Goal: Use online tool/utility: Utilize a website feature to perform a specific function

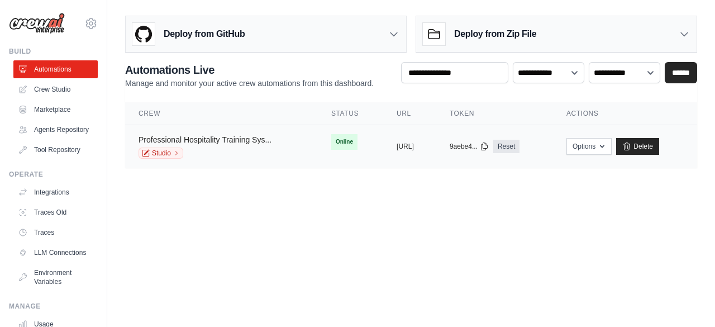
click at [209, 135] on link "Professional Hospitality Training Sys..." at bounding box center [205, 139] width 133 height 9
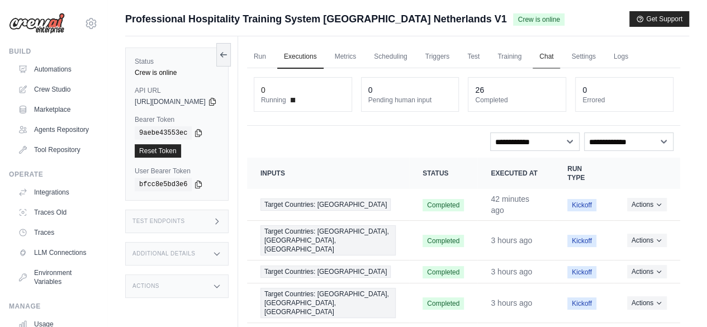
click at [560, 56] on link "Chat" at bounding box center [545, 56] width 27 height 23
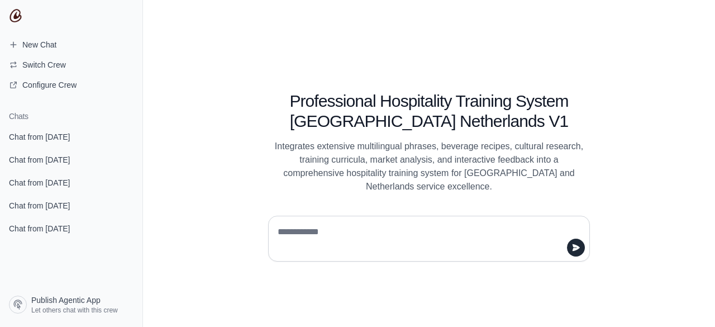
click at [324, 232] on textarea at bounding box center [425, 238] width 301 height 31
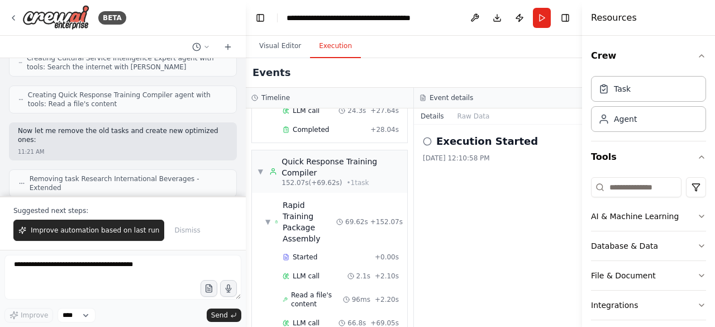
scroll to position [24651, 0]
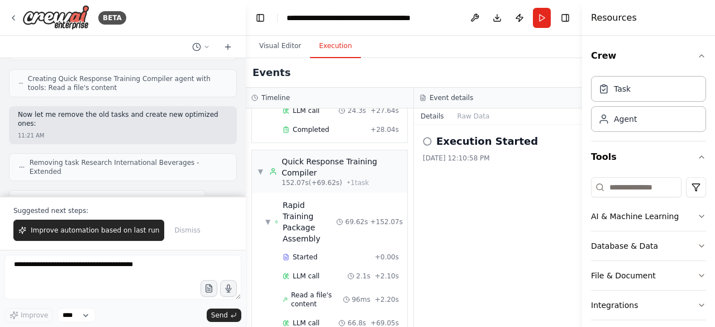
drag, startPoint x: 20, startPoint y: 125, endPoint x: 204, endPoint y: 171, distance: 189.7
copy code "USA, Netherlands, Germany, UK, France, Italy, Spain, Japan, Mexico, Brazil, Aus…"
click at [519, 18] on button "Publish" at bounding box center [520, 18] width 18 height 20
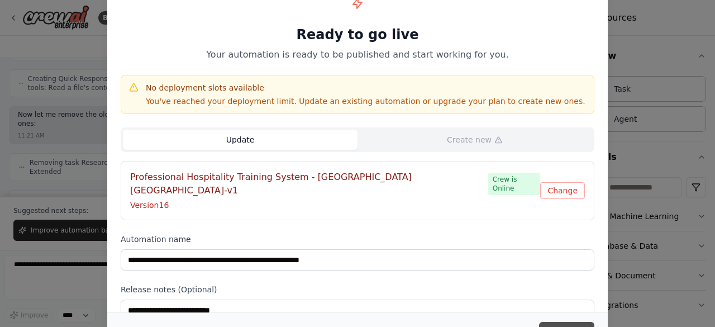
click at [557, 325] on button "Update" at bounding box center [566, 332] width 55 height 20
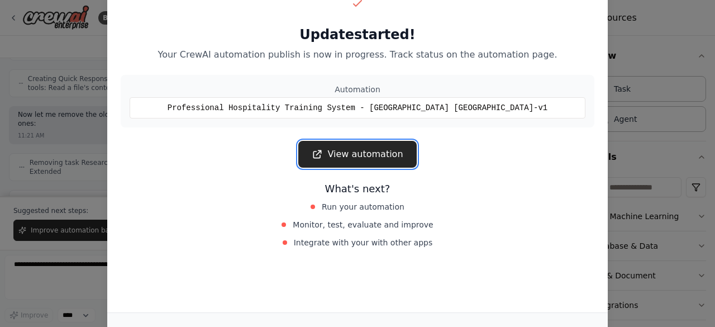
click at [351, 156] on link "View automation" at bounding box center [357, 154] width 118 height 27
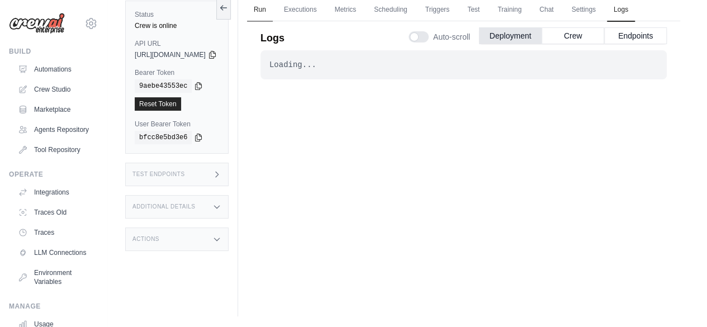
click at [273, 8] on link "Run" at bounding box center [260, 9] width 26 height 23
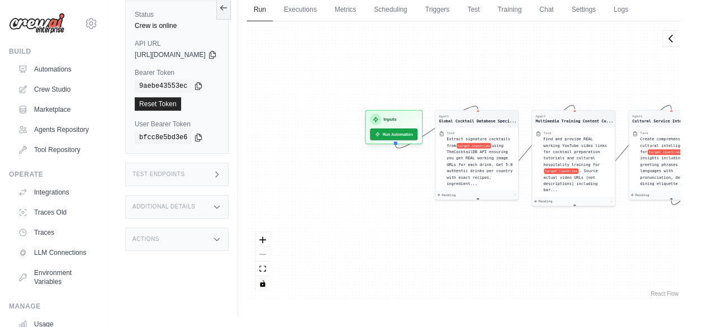
drag, startPoint x: 314, startPoint y: 90, endPoint x: 491, endPoint y: 84, distance: 177.2
click at [490, 84] on div "Agent Global Cocktail Database Speci... Task Extract signature cocktails from t…" at bounding box center [463, 160] width 433 height 278
click at [398, 118] on h3 "Inputs" at bounding box center [391, 117] width 13 height 7
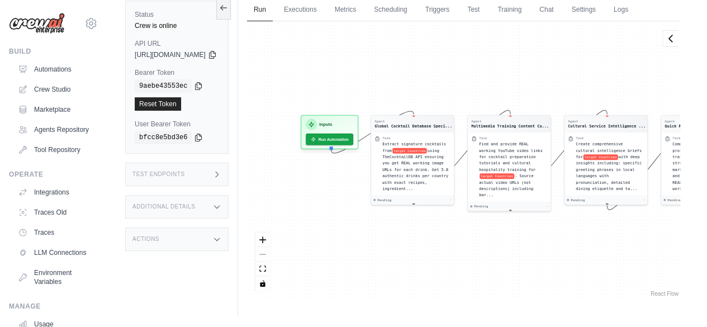
drag, startPoint x: 328, startPoint y: 86, endPoint x: 473, endPoint y: 82, distance: 144.2
click at [473, 82] on div "Agent Global Cocktail Database Speci... Task Extract signature cocktails from t…" at bounding box center [463, 160] width 433 height 278
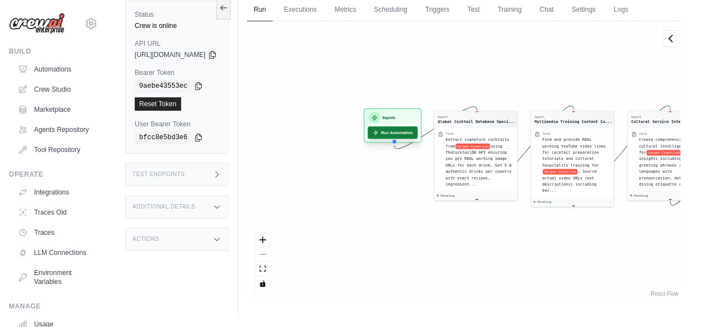
click at [417, 135] on button "Run Automation" at bounding box center [393, 132] width 50 height 12
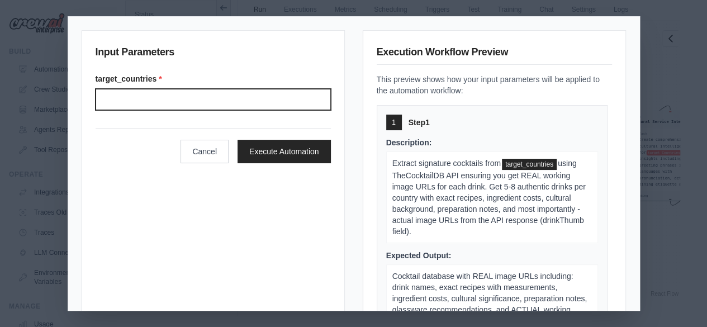
click at [120, 97] on input "Target countries" at bounding box center [213, 99] width 235 height 21
paste input "**********"
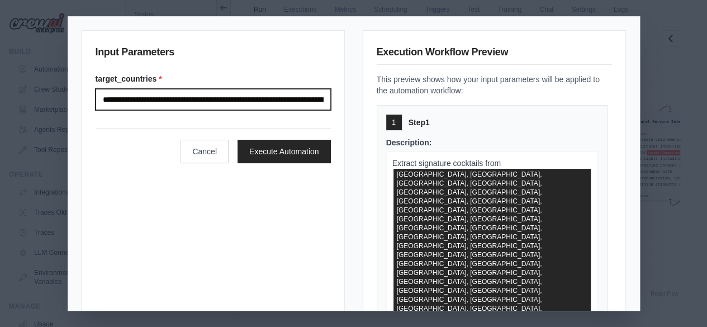
scroll to position [0, 902]
type input "**********"
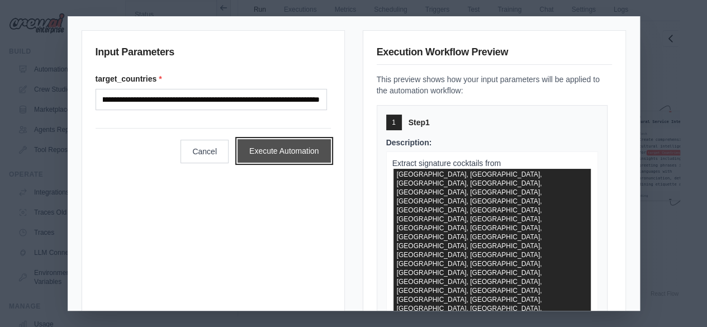
scroll to position [0, 0]
click at [275, 151] on button "Execute Automation" at bounding box center [283, 150] width 93 height 23
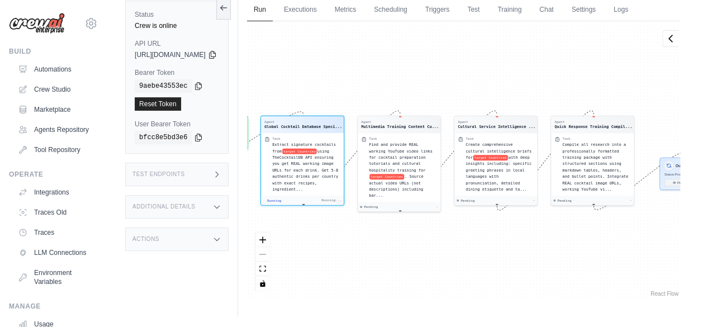
scroll to position [99, 0]
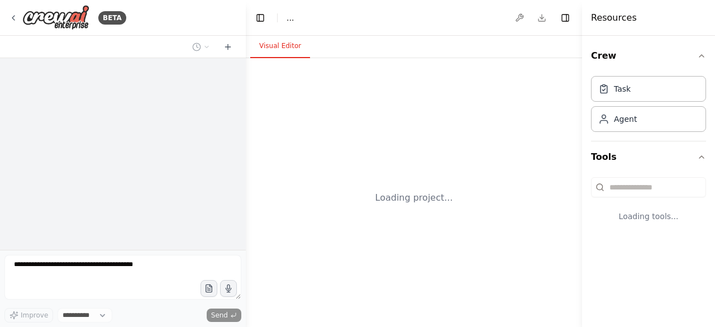
select select "****"
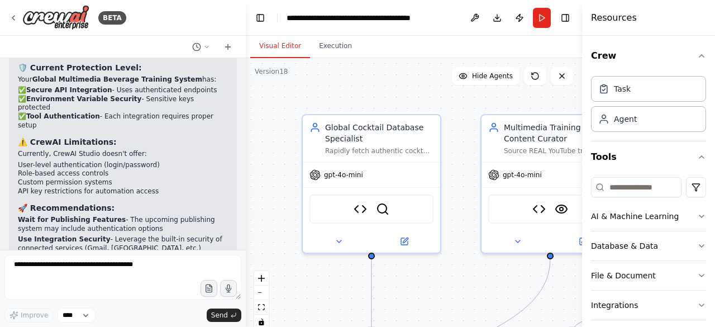
scroll to position [29122, 0]
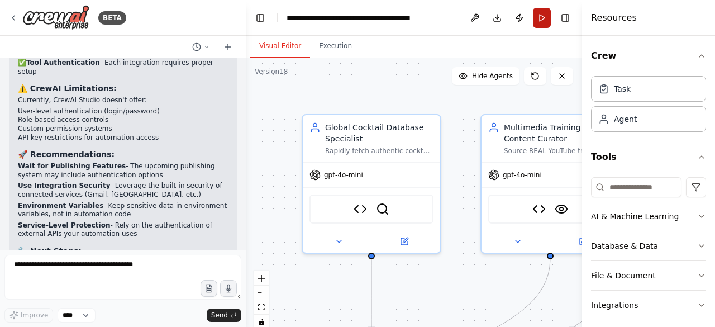
click at [538, 14] on button "Run" at bounding box center [542, 18] width 18 height 20
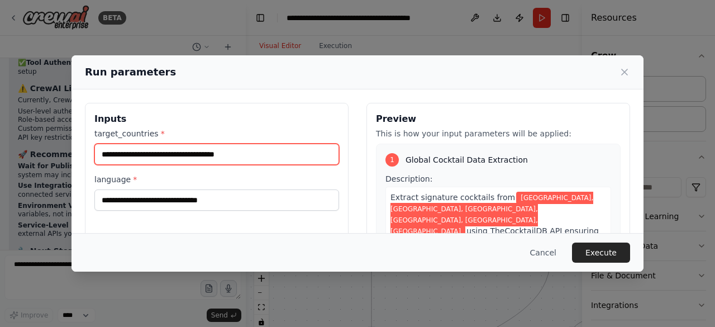
drag, startPoint x: 98, startPoint y: 154, endPoint x: 308, endPoint y: 152, distance: 210.0
click at [308, 152] on input "**********" at bounding box center [216, 154] width 245 height 21
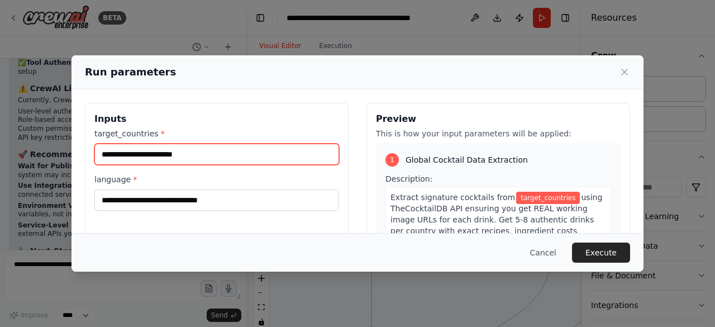
paste input "**********"
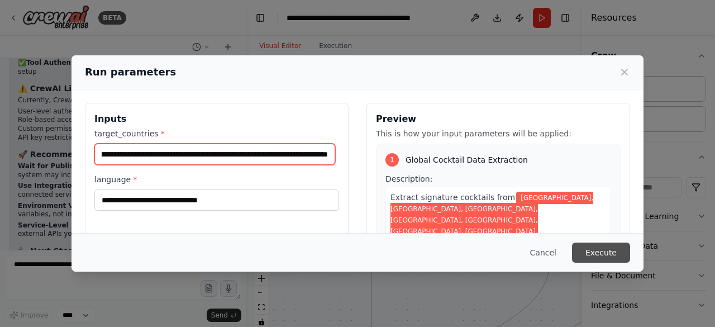
type input "**********"
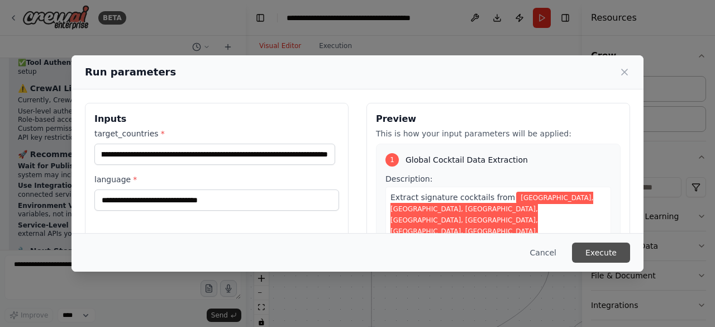
scroll to position [0, 0]
click at [598, 254] on button "Execute" at bounding box center [601, 252] width 58 height 20
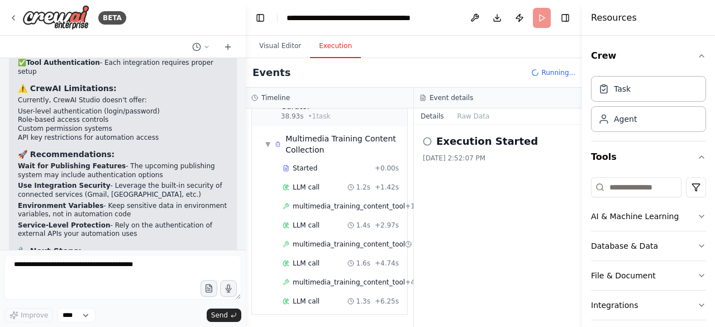
scroll to position [344, 0]
